Goal: Task Accomplishment & Management: Use online tool/utility

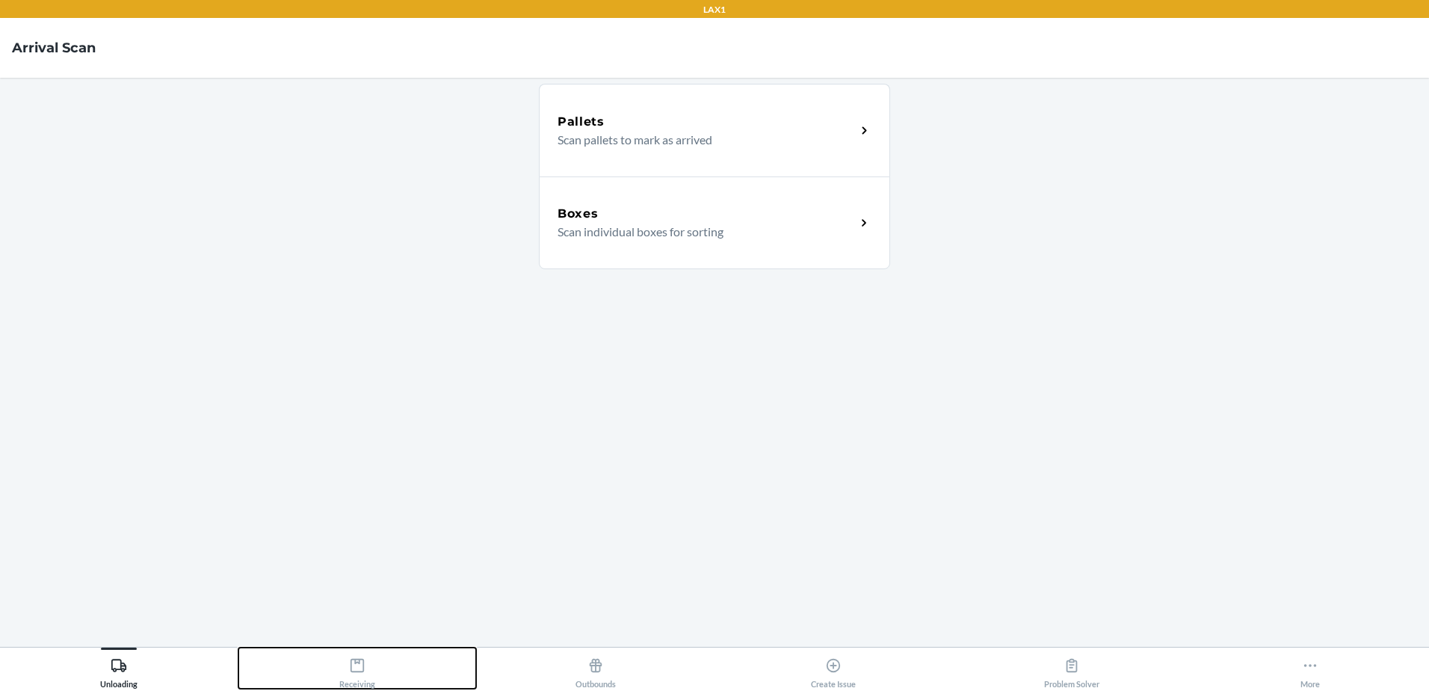
click at [356, 664] on icon at bounding box center [357, 665] width 16 height 16
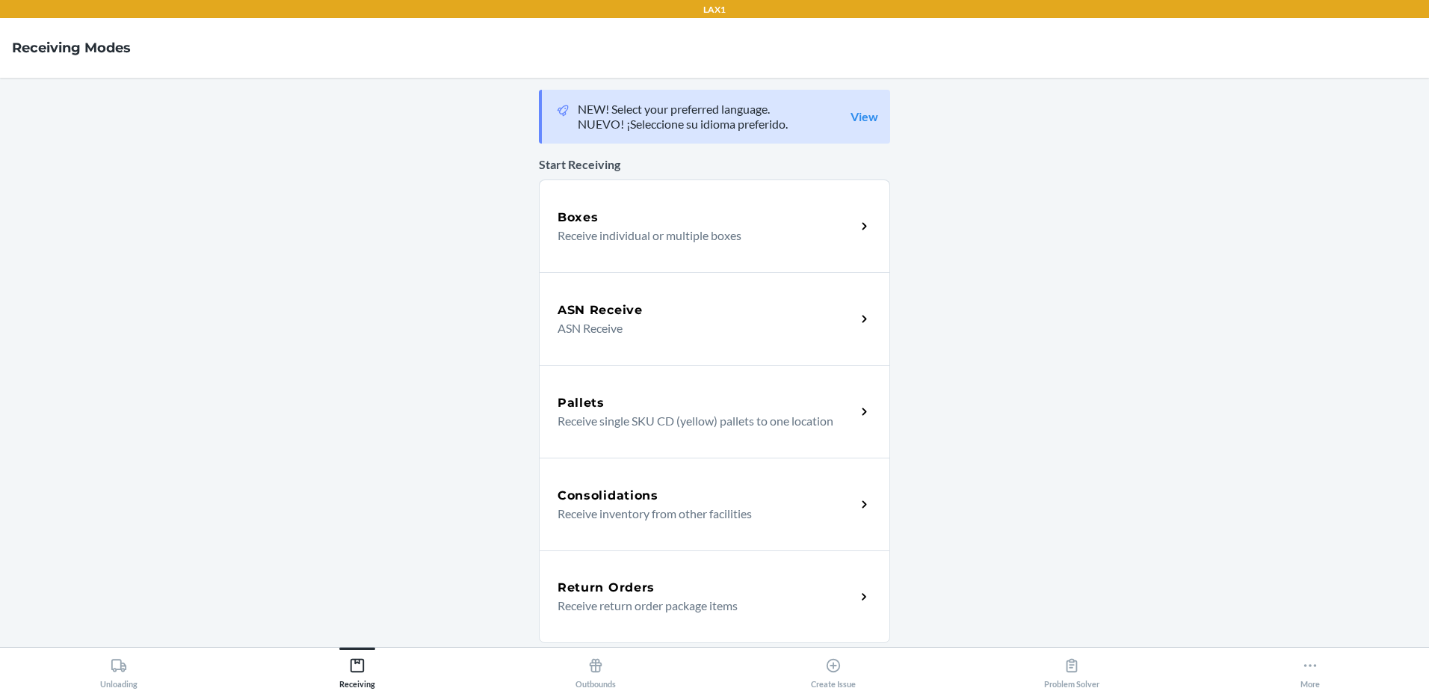
click at [597, 245] on div "Boxes Receive individual or multiple boxes" at bounding box center [714, 225] width 351 height 93
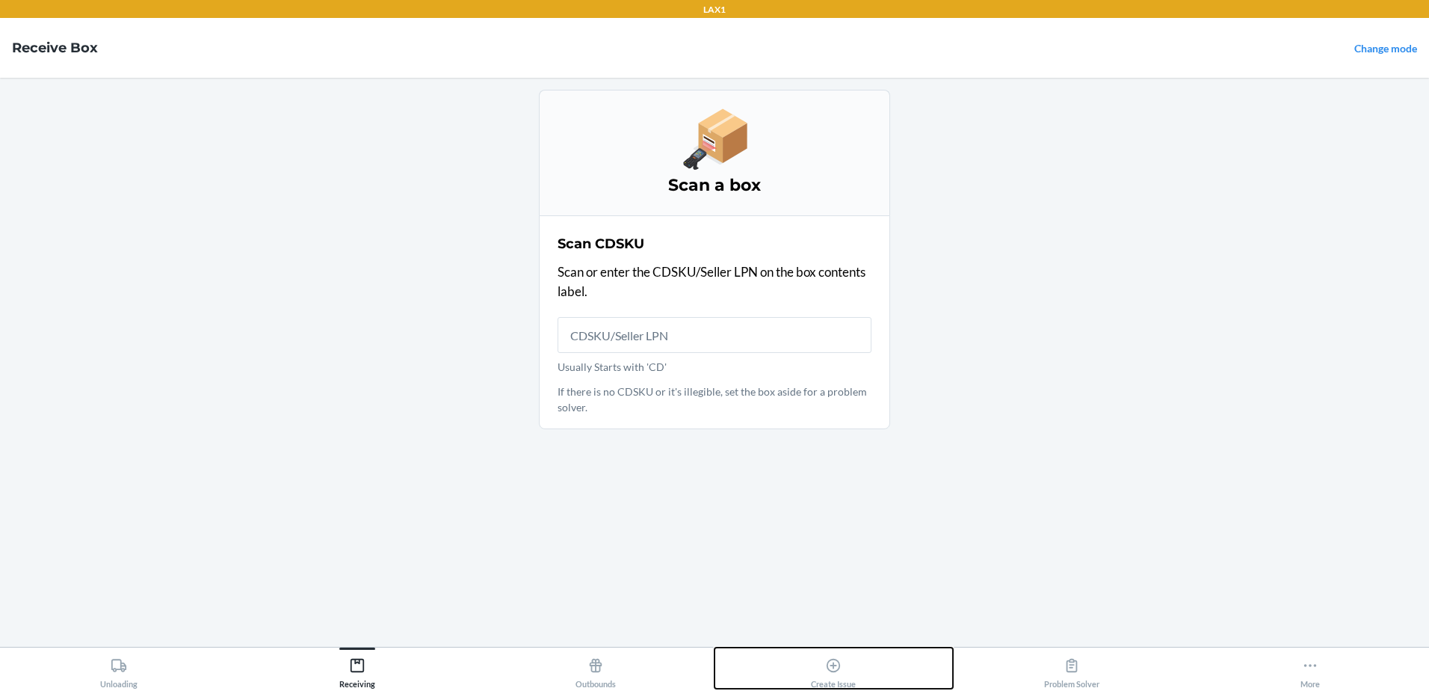
click at [845, 667] on div "Create Issue" at bounding box center [833, 669] width 45 height 37
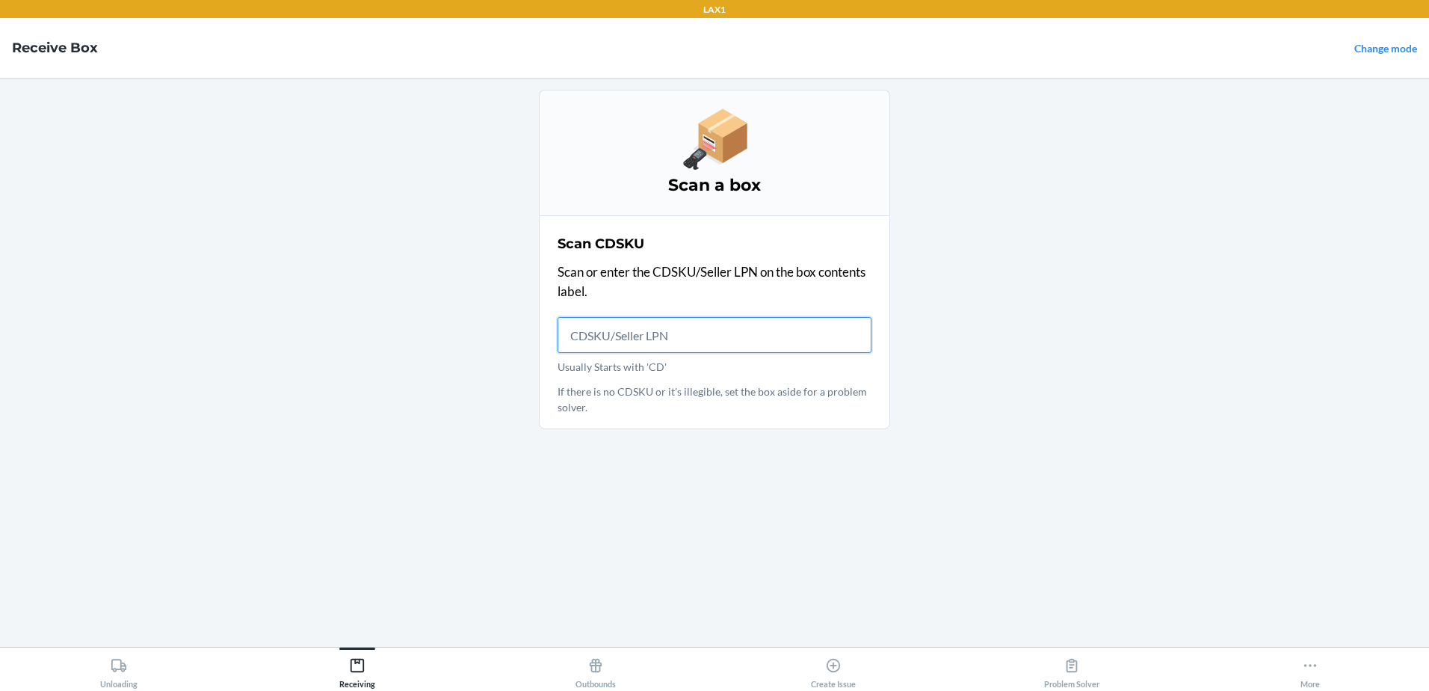
click at [658, 327] on input "Usually Starts with 'CD'" at bounding box center [715, 335] width 314 height 36
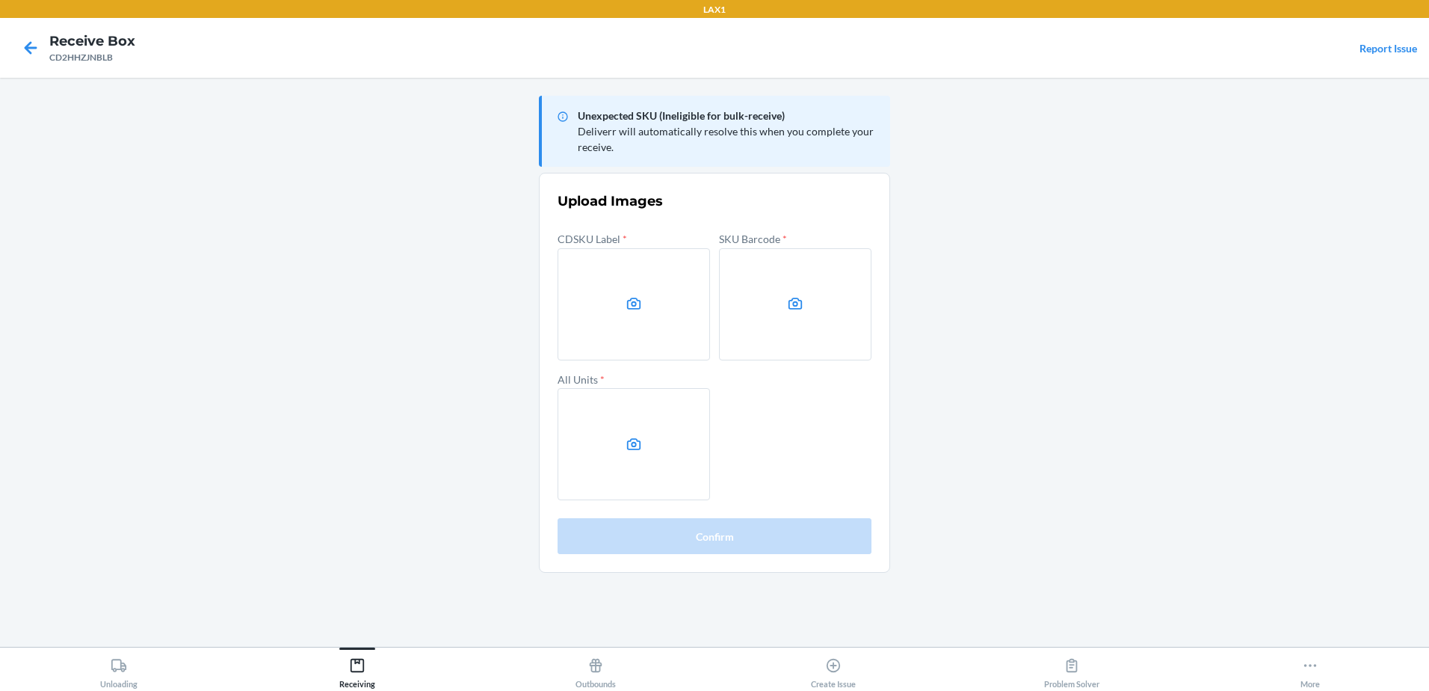
click at [649, 335] on label at bounding box center [634, 304] width 152 height 112
click at [0, 0] on input "file" at bounding box center [0, 0] width 0 height 0
click at [638, 315] on label at bounding box center [634, 304] width 152 height 112
click at [0, 0] on input "file" at bounding box center [0, 0] width 0 height 0
click at [1317, 318] on main "Unexpected SKU (Ineligible for bulk-receive) Deliverr will automatically resolv…" at bounding box center [714, 362] width 1429 height 569
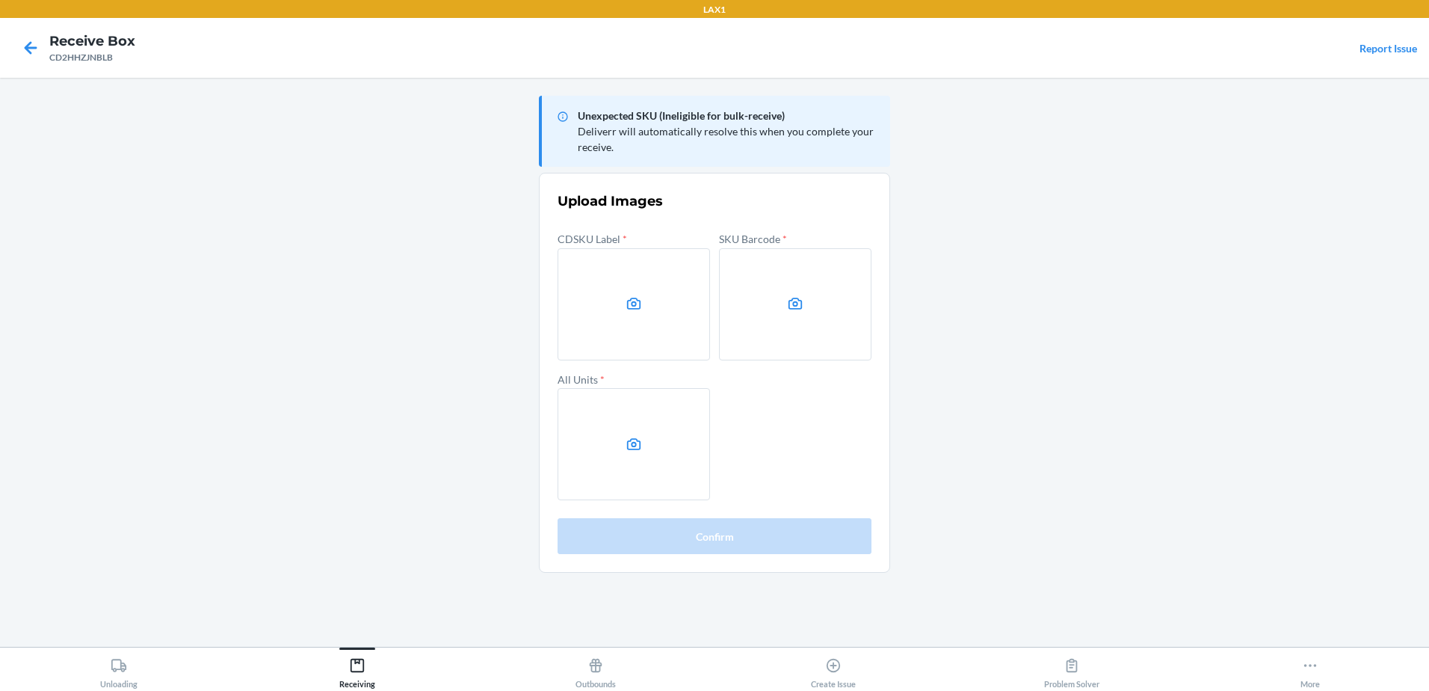
drag, startPoint x: 1360, startPoint y: 390, endPoint x: 1367, endPoint y: 396, distance: 9.0
click at [1362, 390] on main "Unexpected SKU (Ineligible for bulk-receive) Deliverr will automatically resolv…" at bounding box center [714, 362] width 1429 height 569
click at [608, 296] on label at bounding box center [634, 304] width 152 height 112
click at [0, 0] on input "file" at bounding box center [0, 0] width 0 height 0
click at [650, 297] on label at bounding box center [634, 304] width 152 height 112
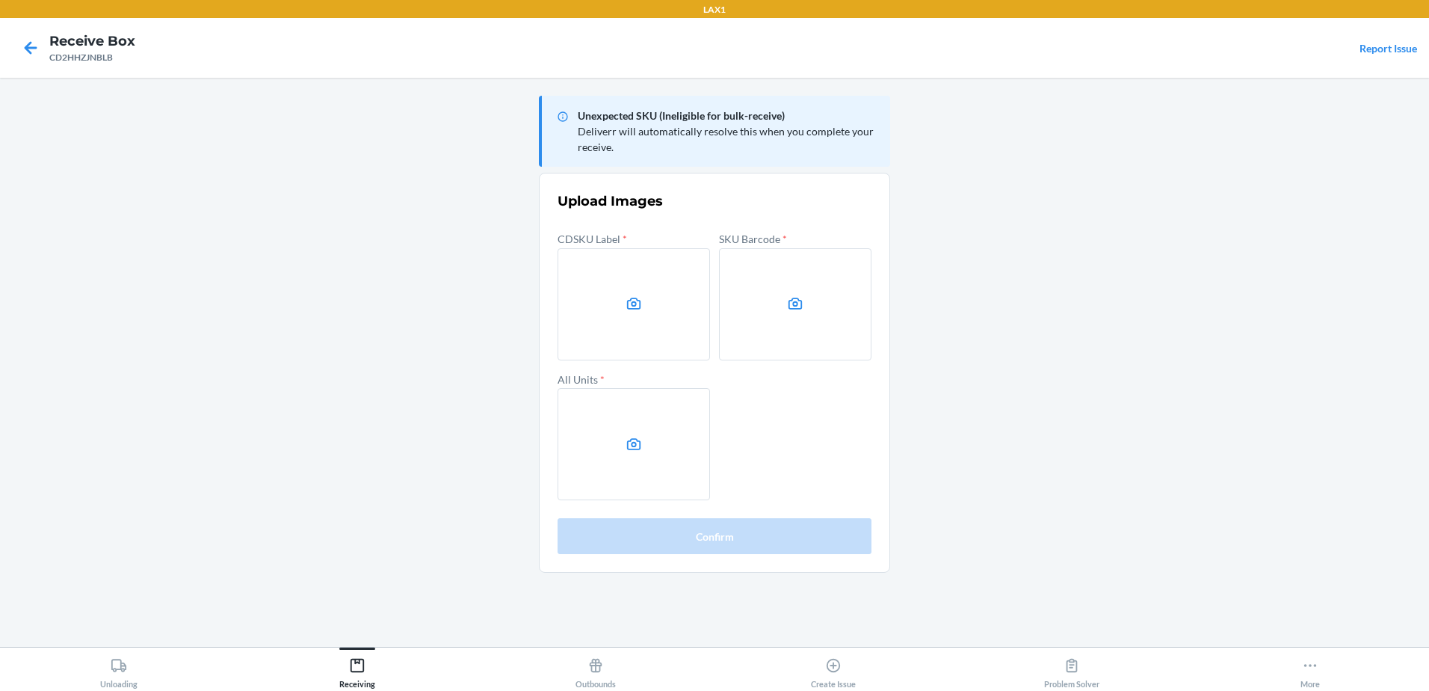
click at [0, 0] on input "file" at bounding box center [0, 0] width 0 height 0
click at [684, 318] on icon at bounding box center [634, 315] width 101 height 7
click at [0, 0] on input "file" at bounding box center [0, 0] width 0 height 0
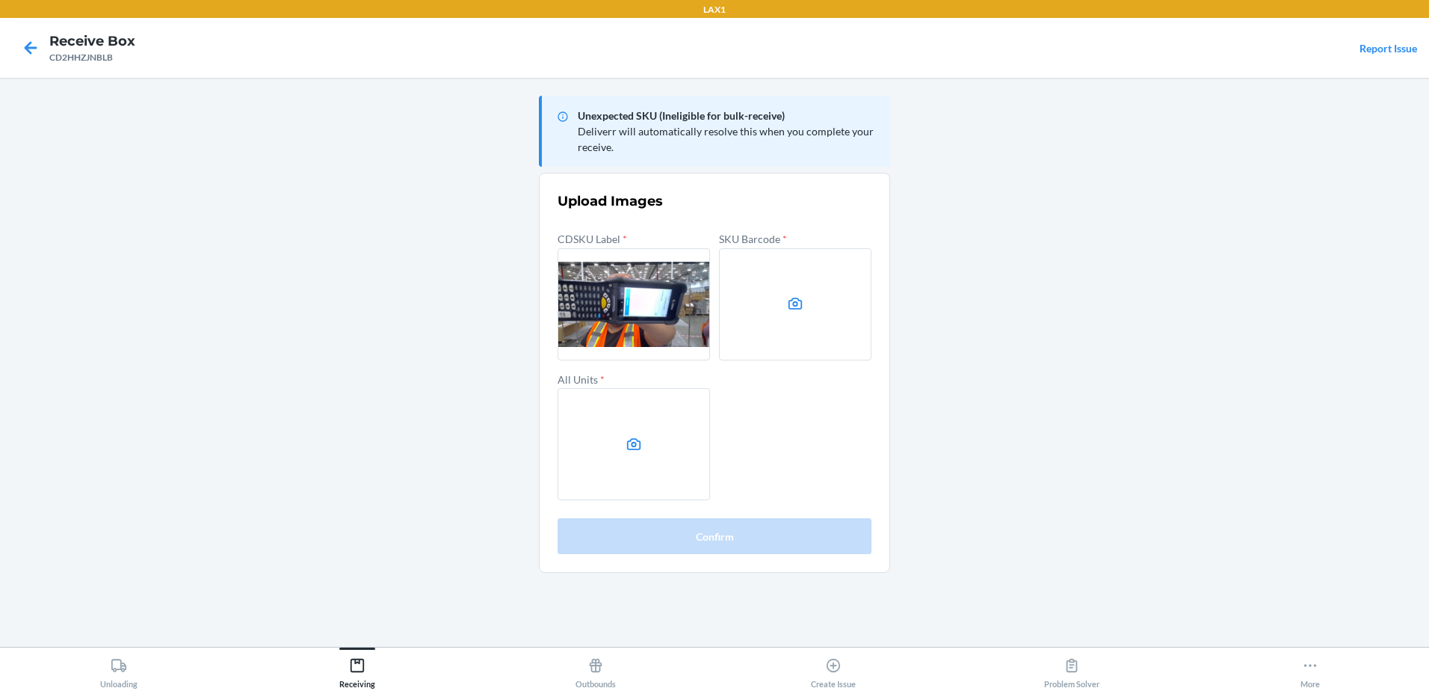
click at [686, 308] on label at bounding box center [634, 304] width 152 height 112
click at [0, 0] on input "file" at bounding box center [0, 0] width 0 height 0
click at [44, 34] on div at bounding box center [30, 47] width 37 height 37
click at [35, 49] on icon at bounding box center [31, 47] width 13 height 13
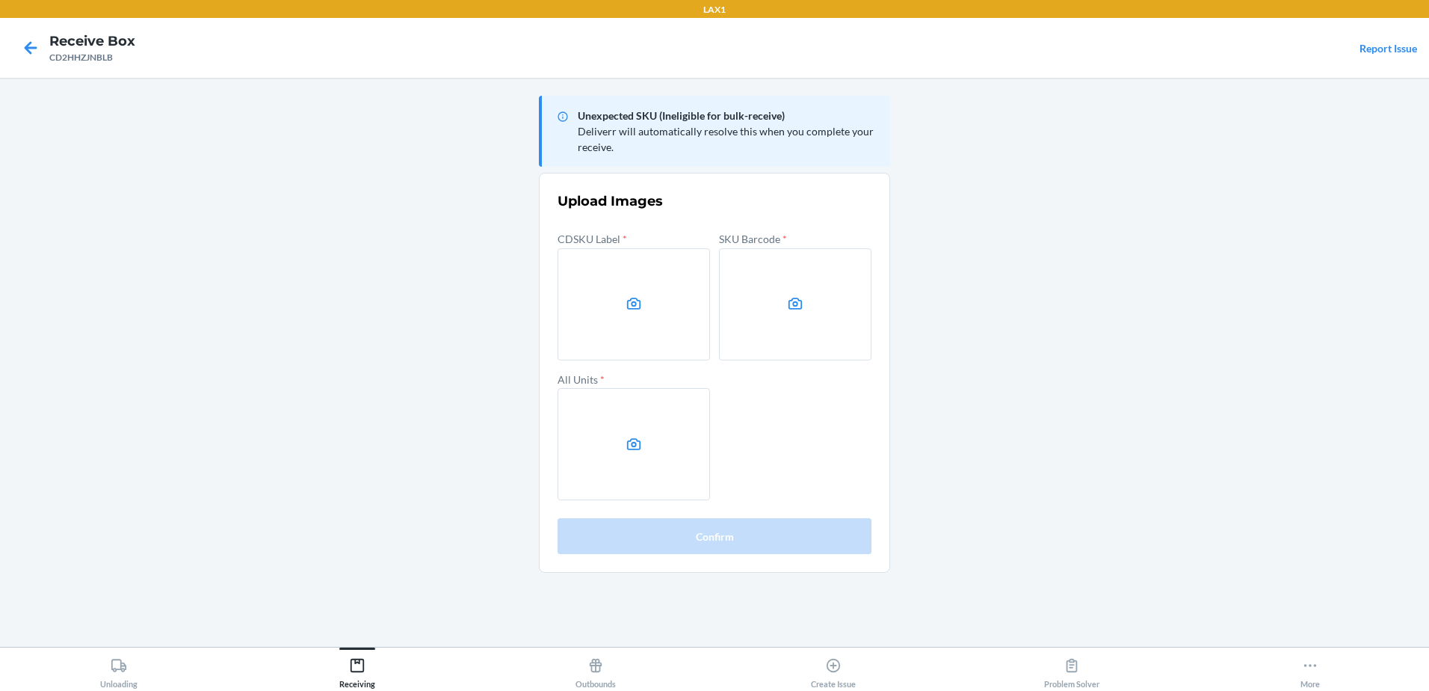
click at [688, 324] on label at bounding box center [634, 304] width 152 height 112
click at [0, 0] on input "file" at bounding box center [0, 0] width 0 height 0
click at [591, 311] on label at bounding box center [634, 304] width 152 height 112
click at [0, 0] on input "file" at bounding box center [0, 0] width 0 height 0
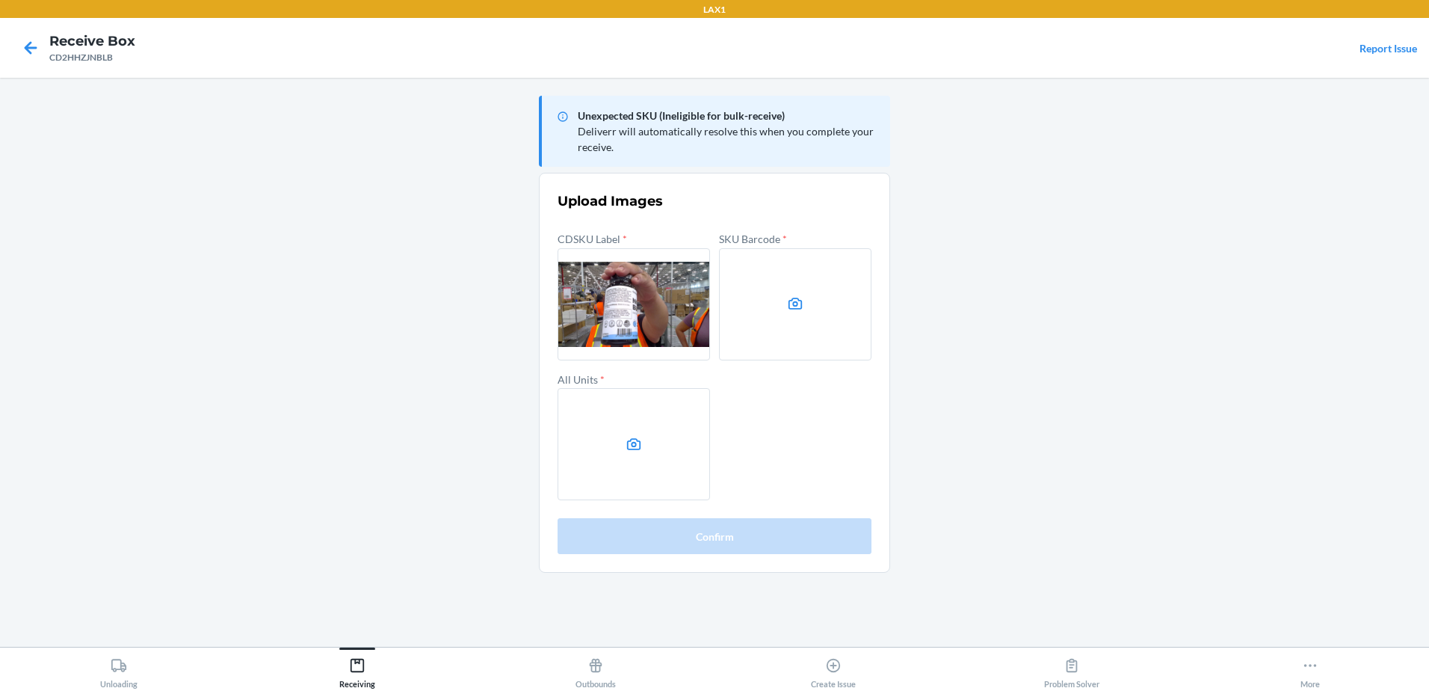
click at [643, 303] on label at bounding box center [634, 304] width 152 height 112
click at [0, 0] on input "file" at bounding box center [0, 0] width 0 height 0
click at [1039, 433] on main "Unexpected SKU (Ineligible for bulk-receive) Deliverr will automatically resolv…" at bounding box center [714, 362] width 1429 height 569
drag, startPoint x: 1247, startPoint y: 476, endPoint x: 1226, endPoint y: 480, distance: 21.3
click at [1247, 475] on main "Unexpected SKU (Ineligible for bulk-receive) Deliverr will automatically resolv…" at bounding box center [714, 362] width 1429 height 569
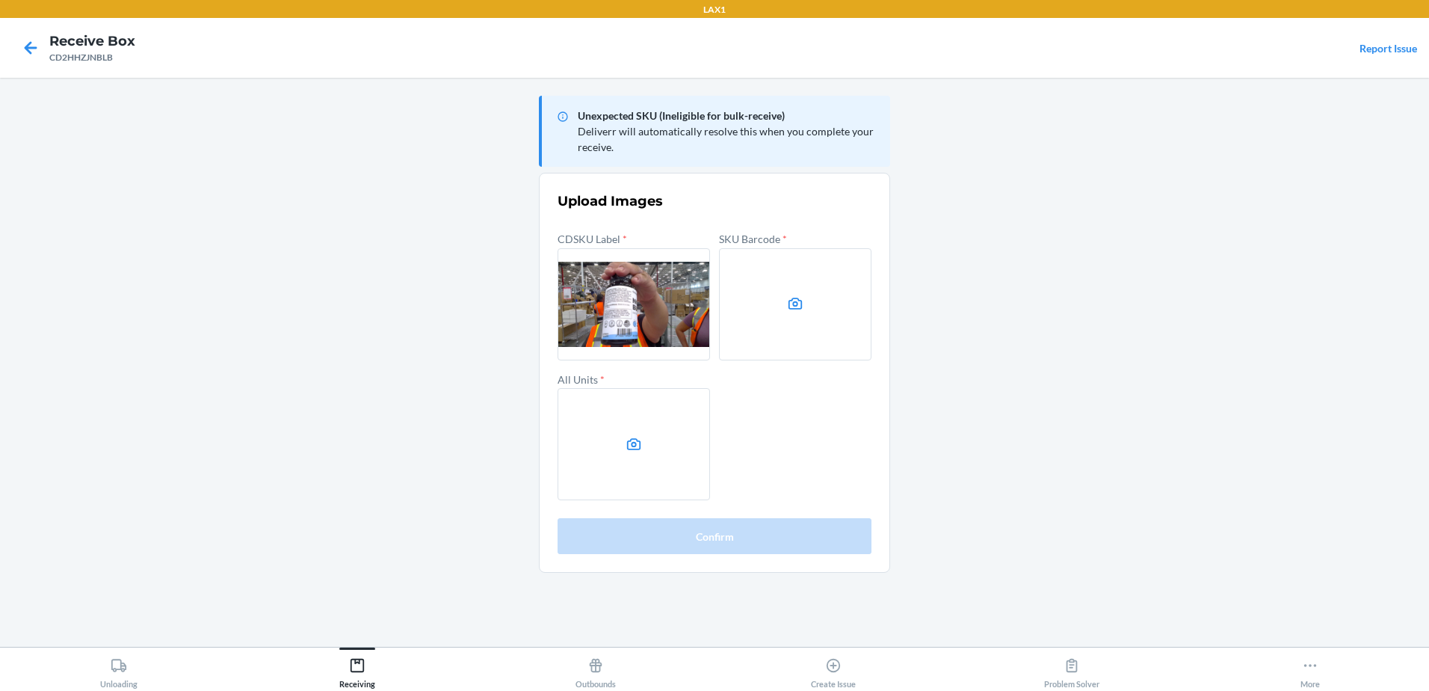
click at [825, 312] on label at bounding box center [795, 304] width 152 height 112
click at [0, 0] on input "file" at bounding box center [0, 0] width 0 height 0
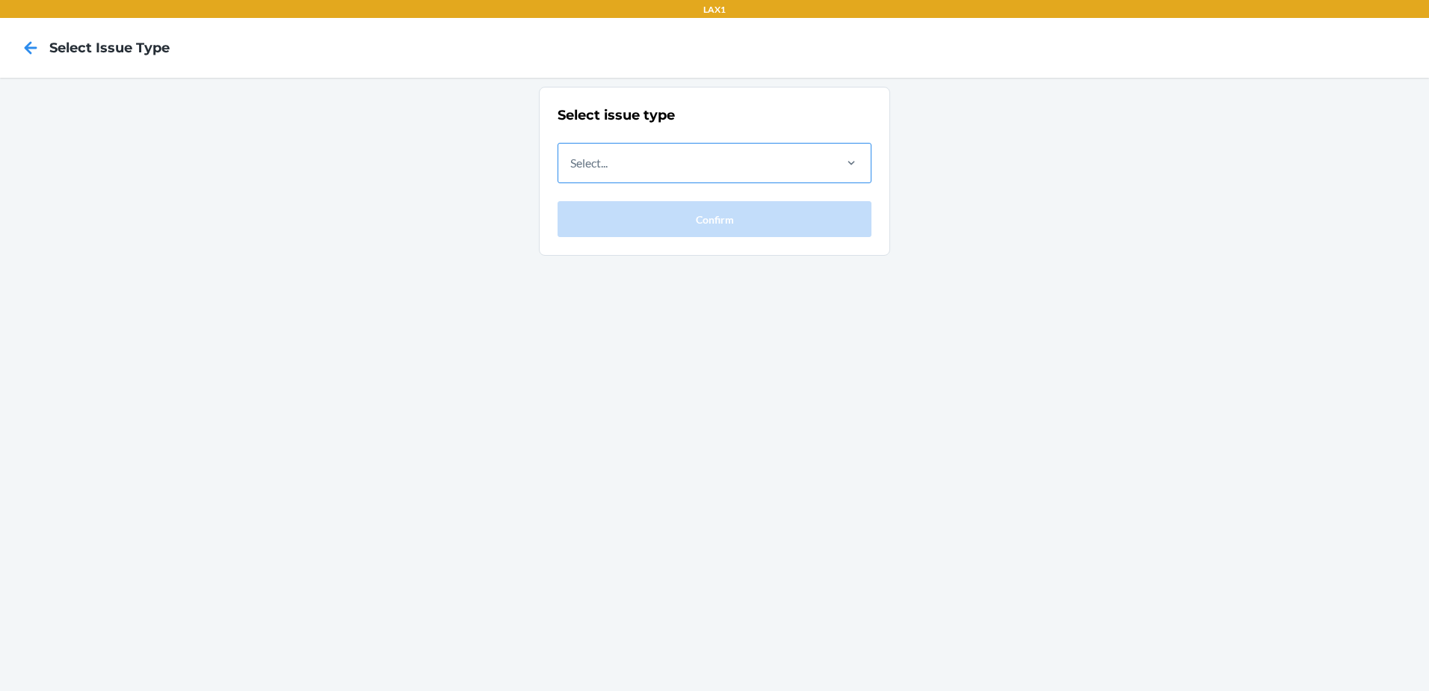
click at [665, 160] on div "Select..." at bounding box center [695, 162] width 274 height 39
click at [572, 160] on input "Select..." at bounding box center [570, 163] width 1 height 18
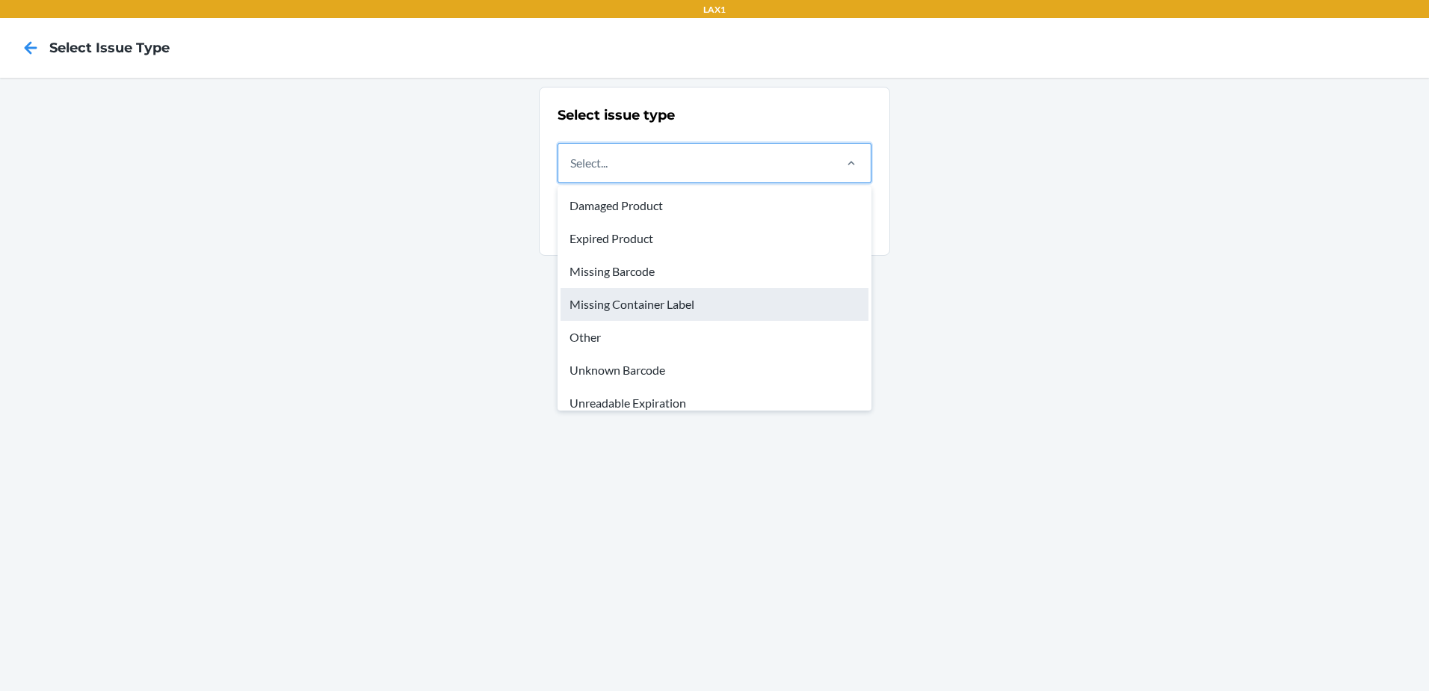
click at [647, 312] on div "Missing Container Label" at bounding box center [715, 304] width 308 height 33
click at [572, 172] on input "option Missing Container Label focused, 4 of 8. 8 results available. Use Up and…" at bounding box center [570, 163] width 1 height 18
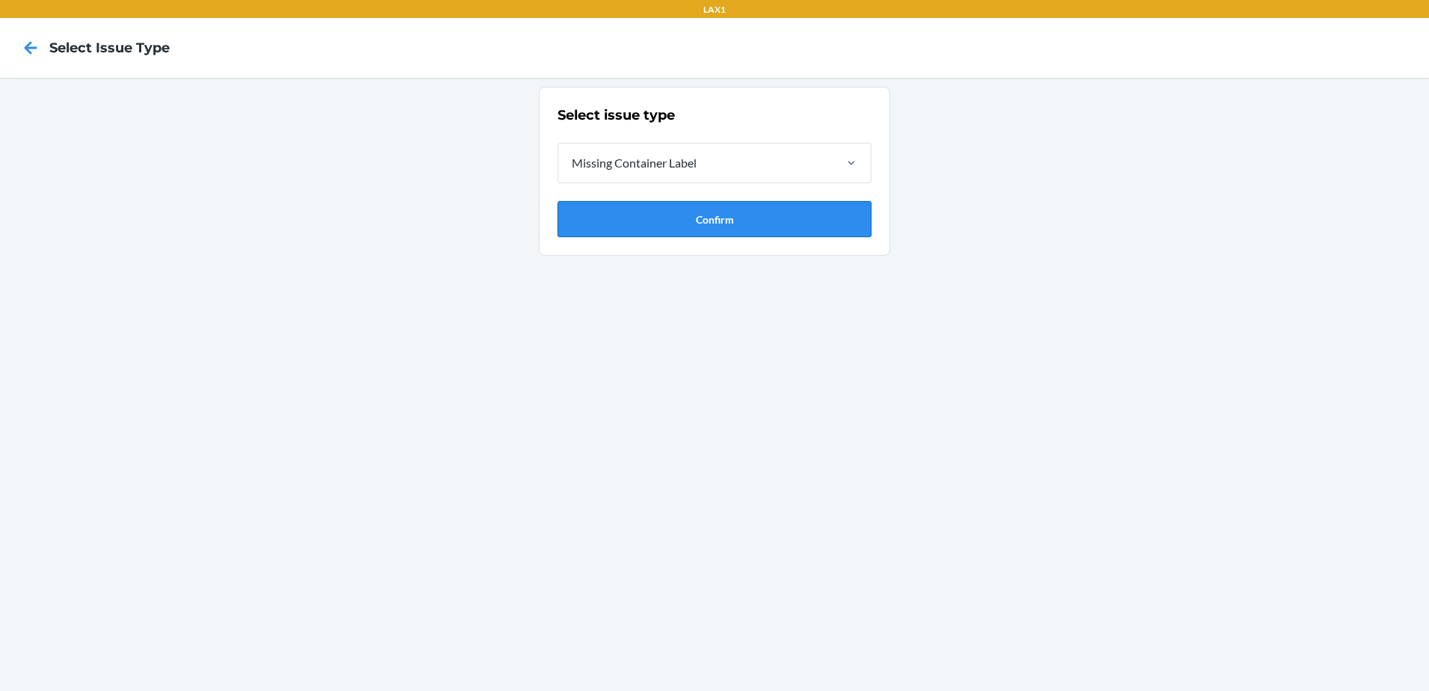
click at [653, 229] on button "Confirm" at bounding box center [715, 219] width 314 height 36
